Goal: Task Accomplishment & Management: Complete application form

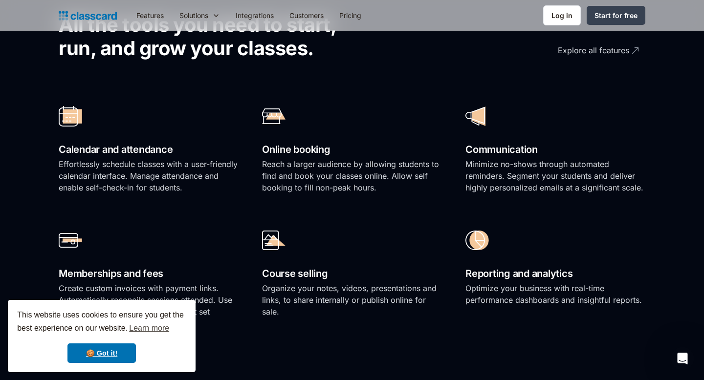
scroll to position [645, 0]
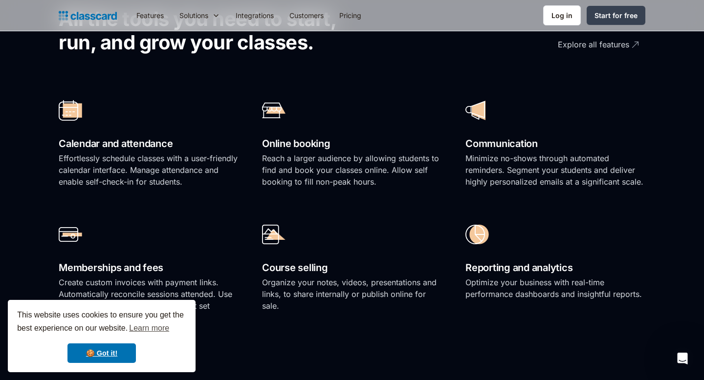
click at [185, 360] on div "🍪 Got it!" at bounding box center [101, 353] width 169 height 20
click at [111, 360] on link "🍪 Got it!" at bounding box center [101, 353] width 68 height 20
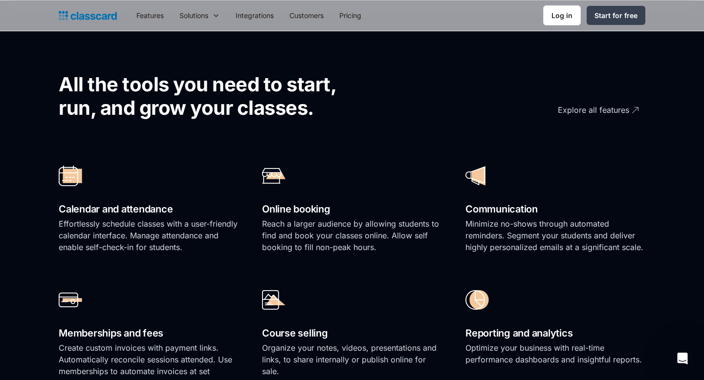
scroll to position [579, 0]
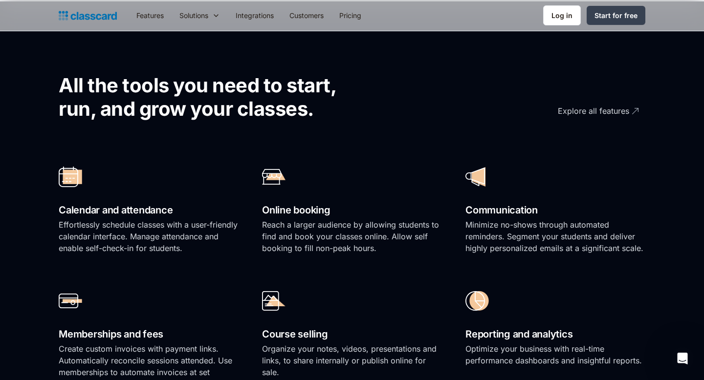
click at [376, 256] on div "Online booking Reach a larger audience by allowing students to find and book yo…" at bounding box center [352, 212] width 180 height 105
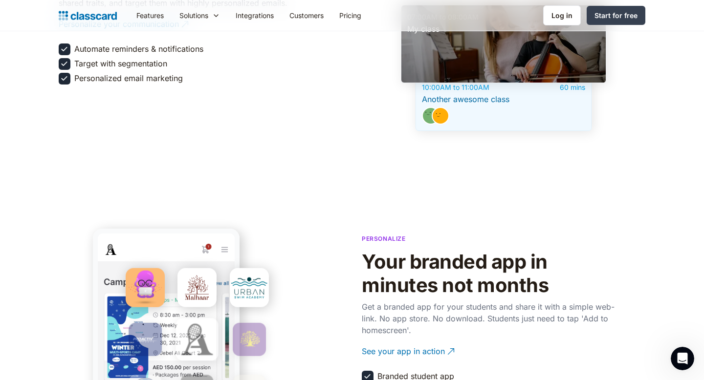
scroll to position [1670, 0]
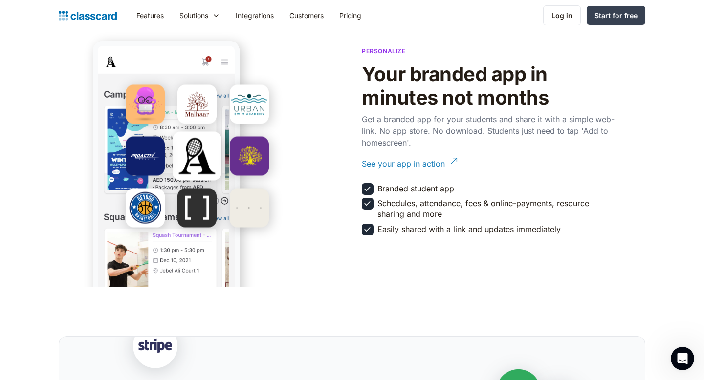
click at [375, 160] on div "See your app in action" at bounding box center [403, 159] width 83 height 19
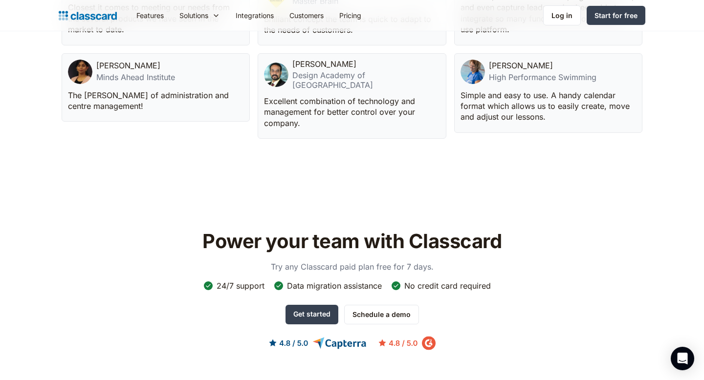
scroll to position [2763, 0]
